Goal: Check status: Check status

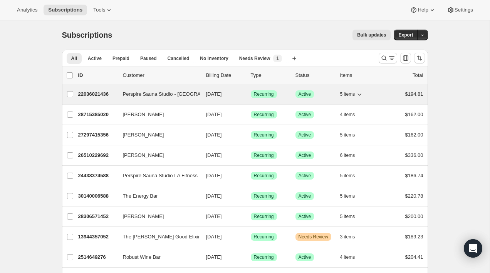
click at [156, 92] on span "Perspire Sauna Studio - [GEOGRAPHIC_DATA]" at bounding box center [176, 95] width 107 height 8
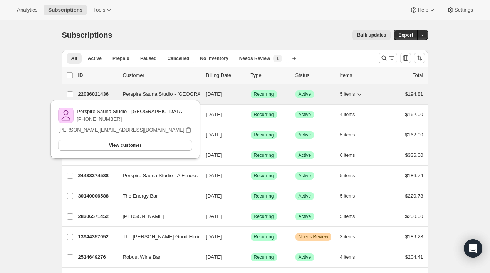
click at [156, 92] on span "Perspire Sauna Studio - [GEOGRAPHIC_DATA]" at bounding box center [176, 95] width 107 height 8
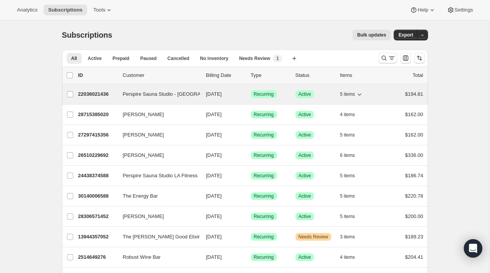
click at [95, 97] on p "22036021436" at bounding box center [97, 95] width 39 height 8
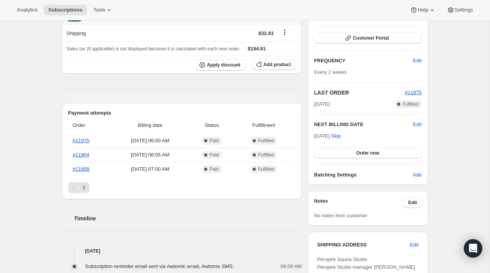
scroll to position [160, 0]
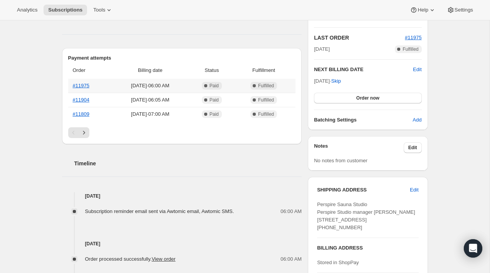
click at [146, 88] on span "[DATE] · 06:00 AM" at bounding box center [150, 86] width 74 height 8
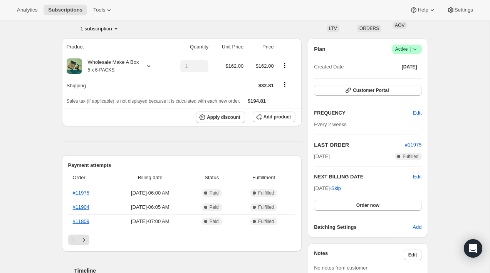
scroll to position [58, 0]
